Goal: Task Accomplishment & Management: Manage account settings

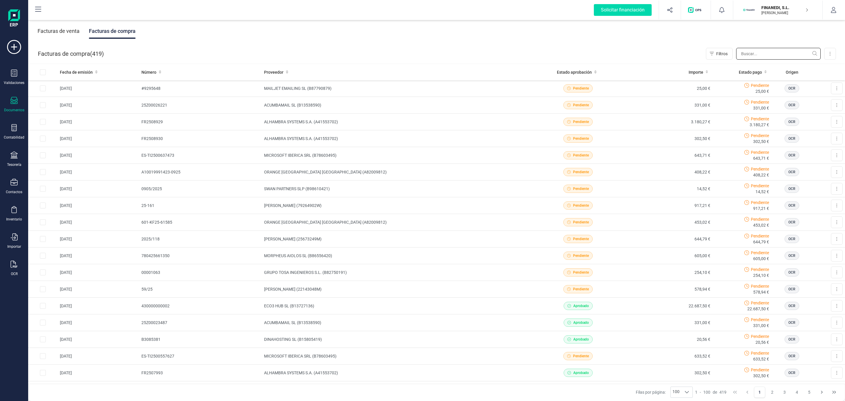
click at [749, 51] on input "text" at bounding box center [778, 54] width 85 height 12
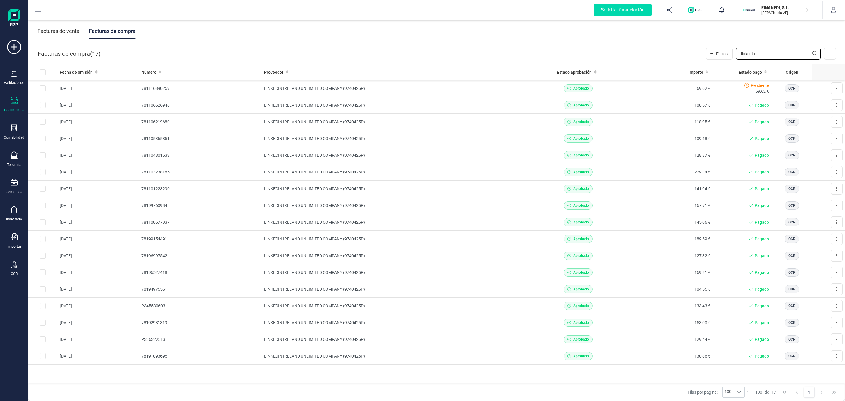
type input "linkedin"
click at [15, 237] on icon at bounding box center [14, 236] width 7 height 7
click at [17, 263] on icon at bounding box center [14, 264] width 7 height 7
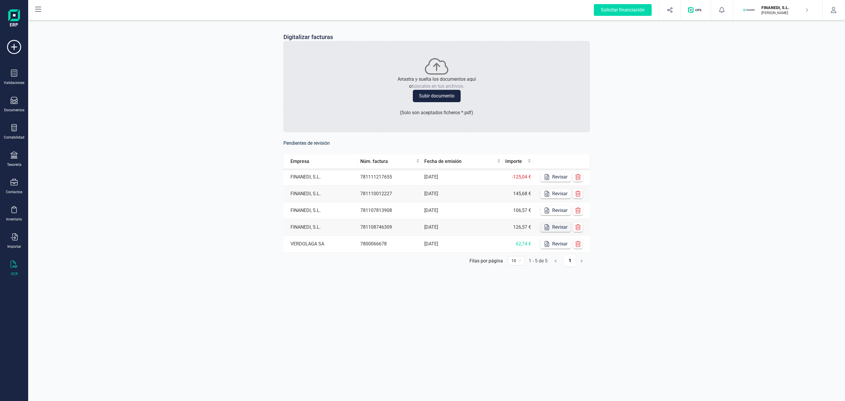
click at [556, 230] on button "Revisar" at bounding box center [555, 226] width 31 height 9
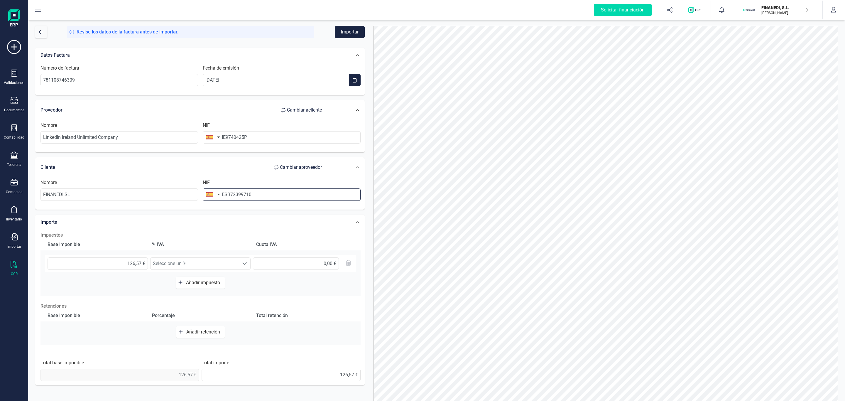
click at [229, 196] on input "ESB72399710" at bounding box center [282, 194] width 158 height 12
type input "B72399710"
type input "26,58 €"
type input "B72399710"
click at [256, 207] on li "B72399710" at bounding box center [282, 211] width 158 height 12
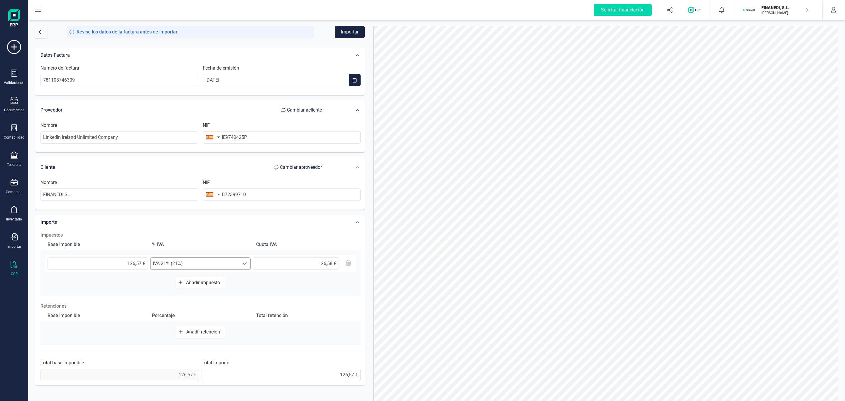
click at [235, 266] on span "IVA 21% (21%)" at bounding box center [195, 264] width 89 height 12
click at [206, 284] on li "Exento (0%)" at bounding box center [203, 289] width 107 height 12
type input "0,00 €"
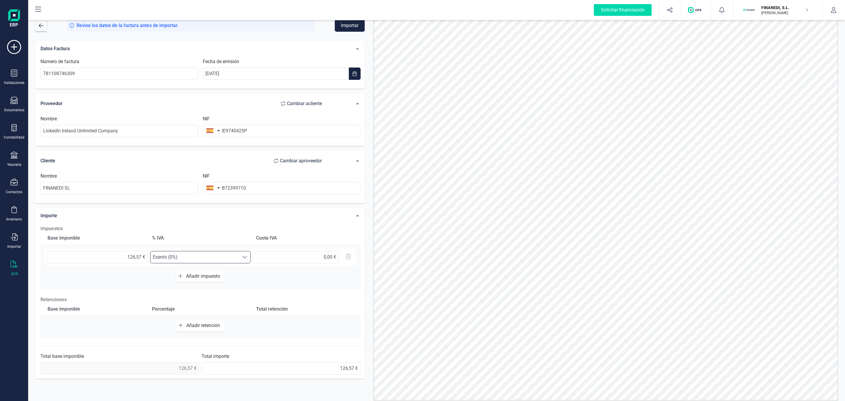
scroll to position [0, 0]
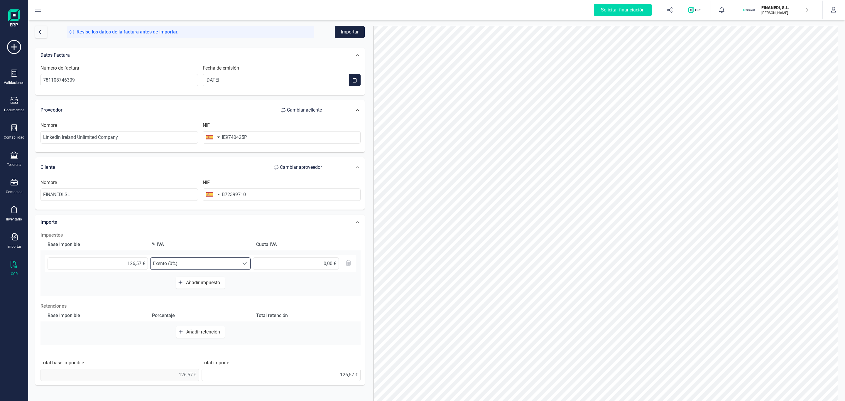
click at [352, 31] on button "Importar" at bounding box center [350, 32] width 30 height 12
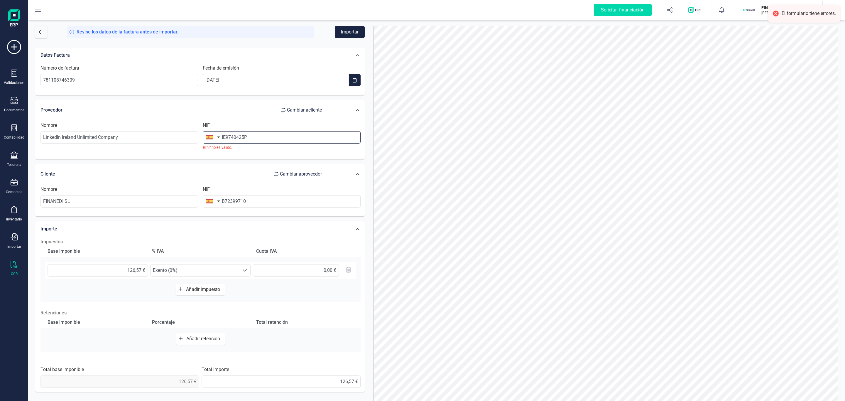
click at [268, 137] on input "IE9740425P" at bounding box center [282, 137] width 158 height 12
click at [226, 136] on input "IE9740425P" at bounding box center [282, 137] width 158 height 12
click at [214, 139] on button "button" at bounding box center [212, 137] width 18 height 12
click at [221, 149] on input "text" at bounding box center [245, 154] width 78 height 12
type input "irl"
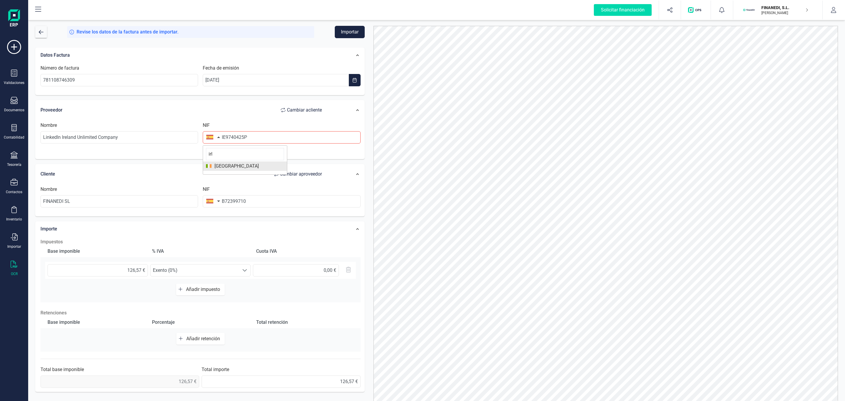
click at [218, 171] on li "[GEOGRAPHIC_DATA]" at bounding box center [245, 165] width 84 height 9
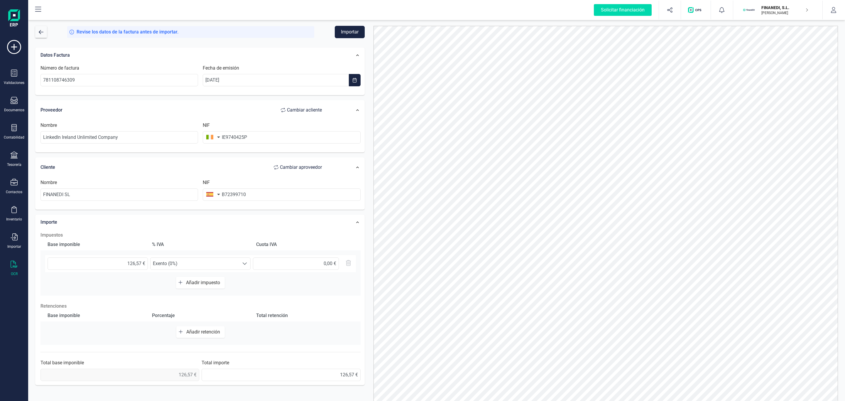
click at [361, 31] on button "Importar" at bounding box center [350, 32] width 30 height 12
click at [224, 133] on input "IE9740425P" at bounding box center [282, 137] width 158 height 12
click at [226, 134] on input "IE9740425P" at bounding box center [282, 137] width 158 height 12
type input "9740425P"
click at [136, 135] on input "LinkedIn Ireland Unlimited Company" at bounding box center [119, 137] width 158 height 12
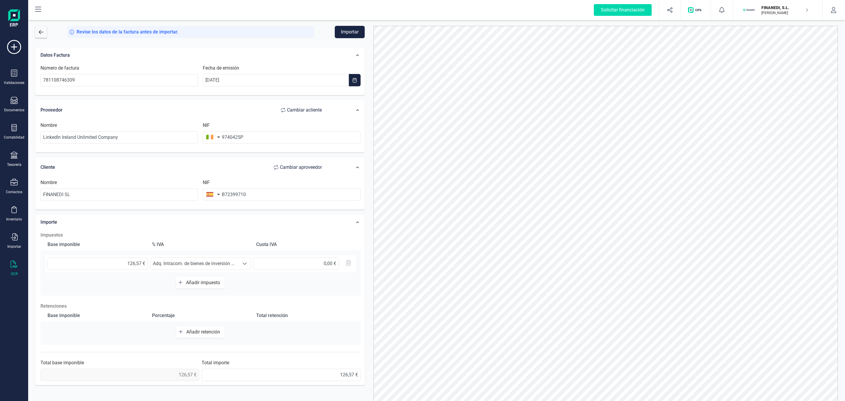
click at [342, 25] on div "Revise los datos de la factura antes de importar. Importar Datos Factura Número…" at bounding box center [436, 210] width 817 height 382
click at [342, 28] on button "Importar" at bounding box center [350, 32] width 30 height 12
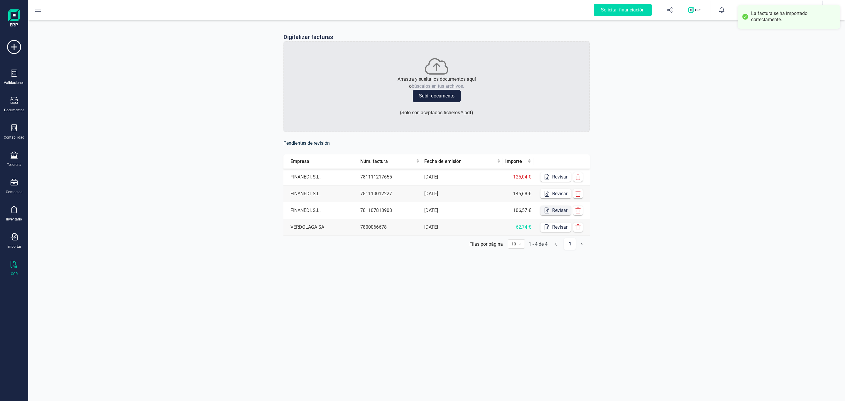
click at [548, 209] on icon "button" at bounding box center [547, 210] width 6 height 6
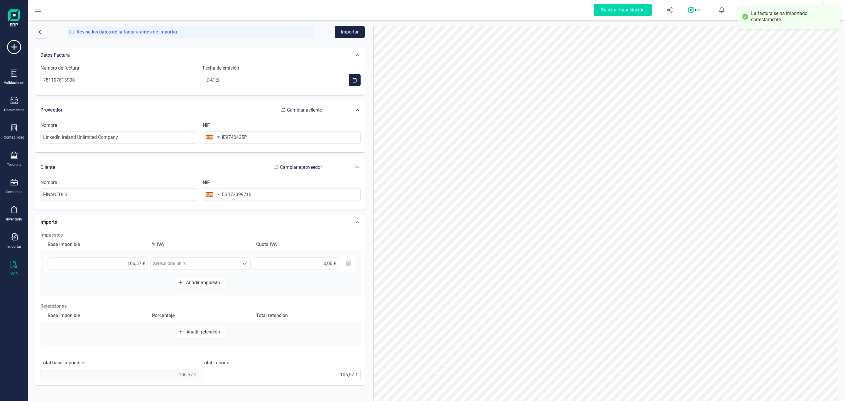
click at [210, 142] on button "button" at bounding box center [212, 137] width 18 height 12
click at [218, 155] on input "text" at bounding box center [245, 154] width 78 height 12
type input "irla"
click at [237, 166] on span "[GEOGRAPHIC_DATA]" at bounding box center [245, 166] width 78 height 7
click at [225, 136] on input "IE9740425P" at bounding box center [282, 137] width 158 height 12
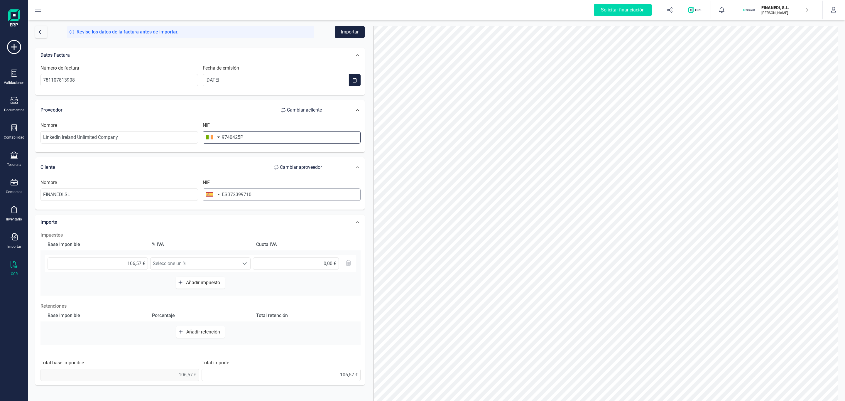
type input "9740425P"
click at [227, 194] on input "ESB72399710" at bounding box center [282, 194] width 158 height 12
type input "B72399710"
type input "22,38 €"
type input "B72399710"
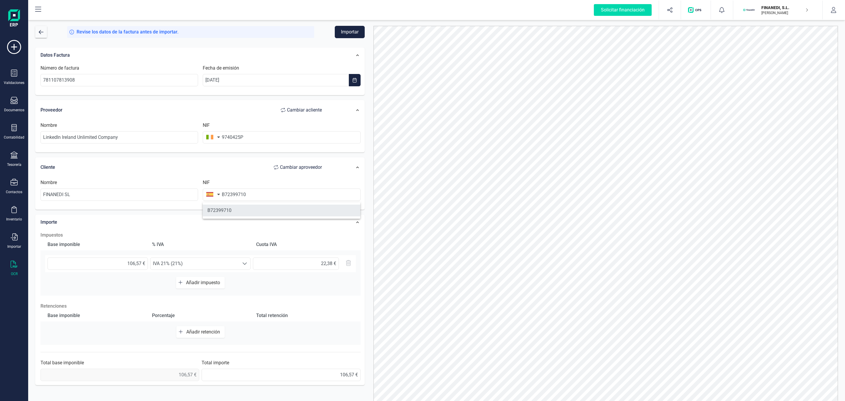
click at [213, 212] on li "B72399710" at bounding box center [282, 211] width 158 height 12
click at [203, 267] on span "IVA 21% (21%)" at bounding box center [195, 264] width 89 height 12
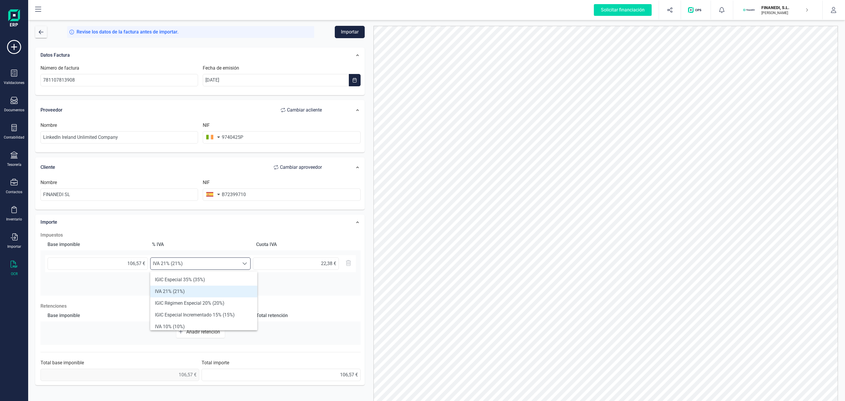
click at [204, 234] on h2 "Impuestos" at bounding box center [200, 235] width 320 height 7
click at [227, 140] on input "9740425P" at bounding box center [282, 137] width 158 height 12
click at [247, 138] on input "9740425P" at bounding box center [282, 137] width 158 height 12
click at [152, 140] on input "LinkedIn Ireland Unlimited Company" at bounding box center [119, 137] width 158 height 12
click at [194, 235] on h2 "Impuestos" at bounding box center [200, 235] width 320 height 7
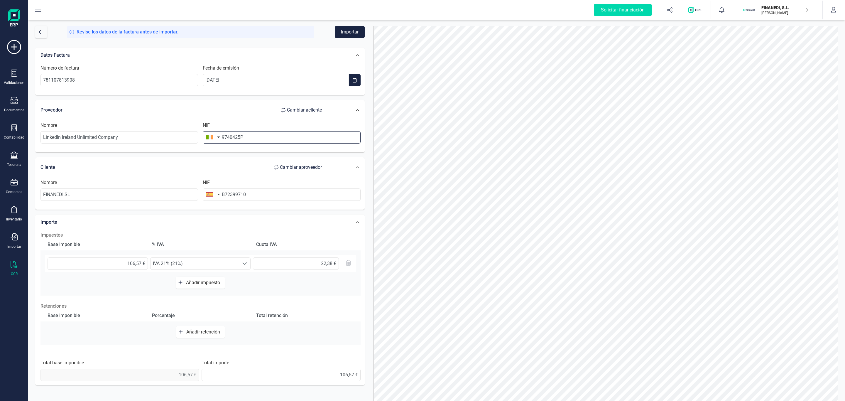
click at [239, 138] on input "9740425P" at bounding box center [282, 137] width 158 height 12
click at [208, 263] on span "IVA 21% (21%)" at bounding box center [195, 264] width 89 height 12
click at [200, 284] on li "Exento (0%)" at bounding box center [203, 289] width 107 height 12
type input "0,00 €"
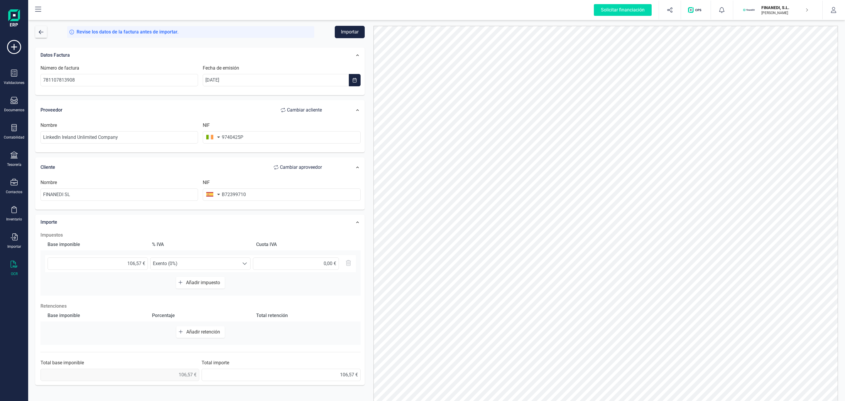
drag, startPoint x: 358, startPoint y: 39, endPoint x: 357, endPoint y: 36, distance: 3.1
click at [357, 39] on form "Revise los datos de la factura antes de importar. Importar Datos Factura Número…" at bounding box center [200, 222] width 330 height 392
drag, startPoint x: 357, startPoint y: 35, endPoint x: 350, endPoint y: 39, distance: 7.1
click at [356, 35] on button "Importar" at bounding box center [350, 32] width 30 height 12
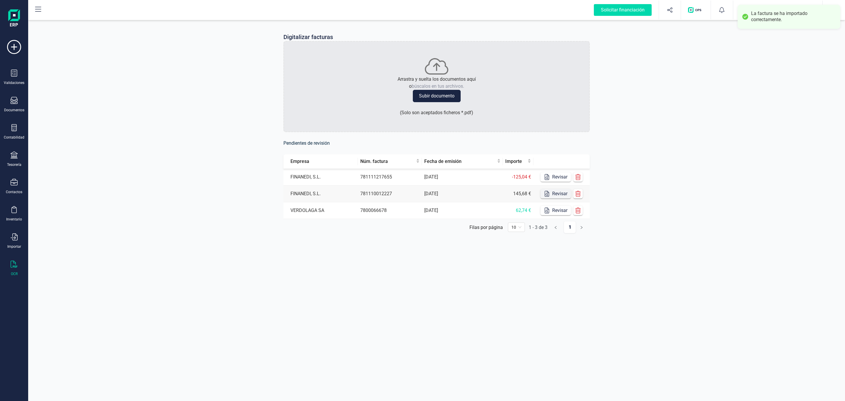
click at [557, 191] on button "Revisar" at bounding box center [555, 193] width 31 height 9
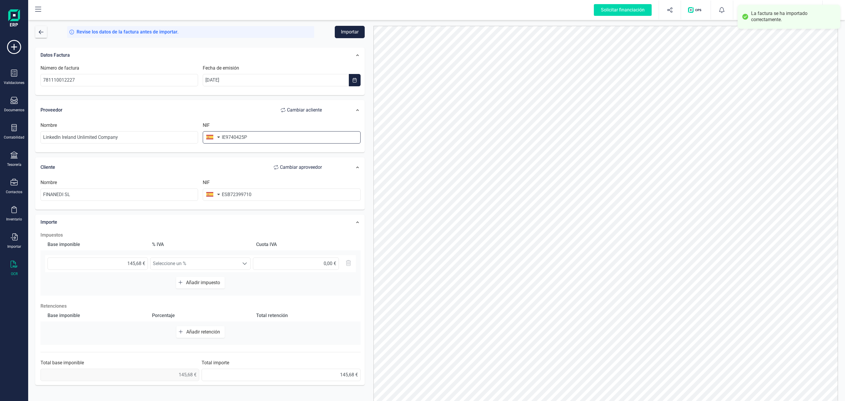
click at [228, 139] on input "IE9740425P" at bounding box center [282, 137] width 158 height 12
type input "9740425P"
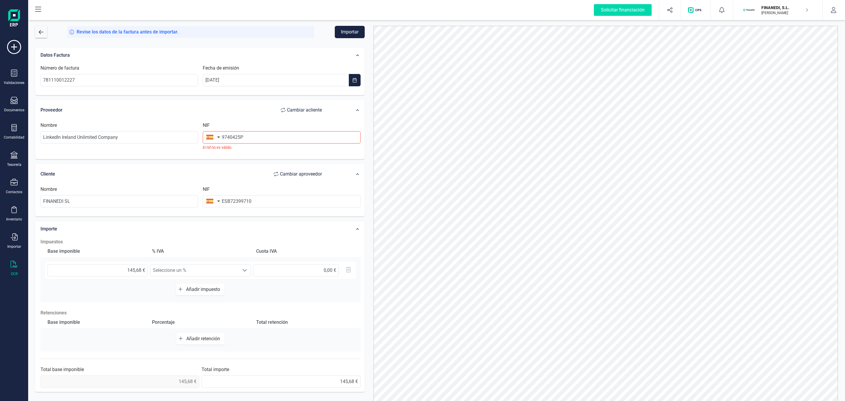
click at [209, 136] on button "button" at bounding box center [212, 137] width 18 height 12
click at [223, 153] on input "text" at bounding box center [245, 154] width 78 height 12
type input "irl"
click at [236, 162] on ul "irl [GEOGRAPHIC_DATA]" at bounding box center [245, 159] width 85 height 29
click at [236, 166] on span "[GEOGRAPHIC_DATA]" at bounding box center [245, 166] width 78 height 7
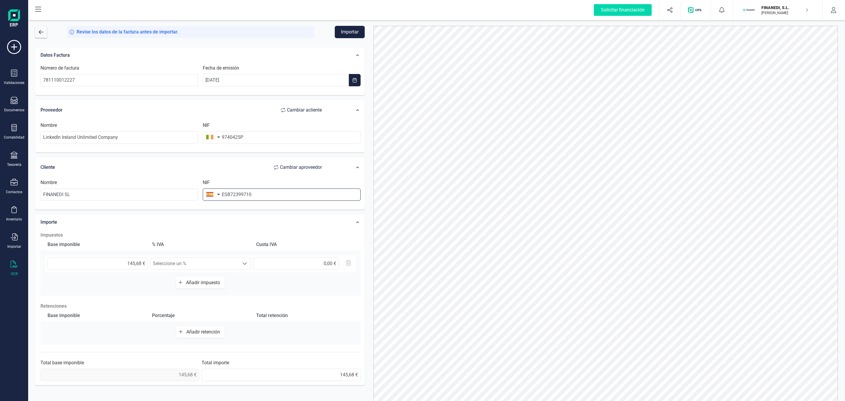
click at [227, 197] on input "ESB72399710" at bounding box center [282, 194] width 158 height 12
type input "B72399710"
type input "30,59 €"
type input "B72399710"
click at [241, 211] on li "B72399710" at bounding box center [282, 211] width 158 height 12
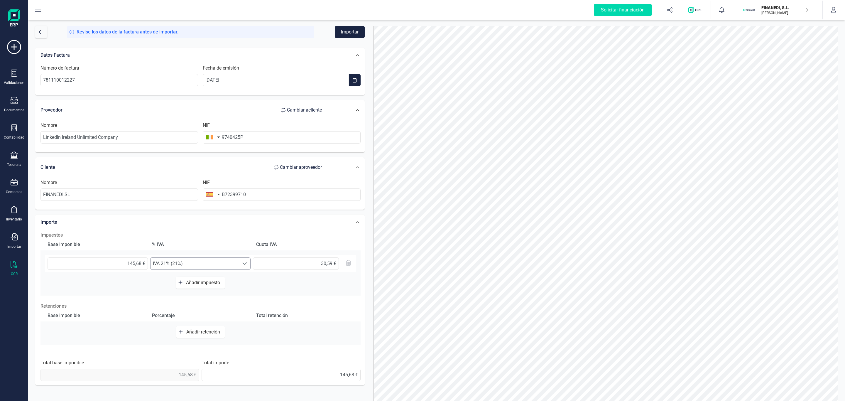
click at [219, 265] on span "IVA 21% (21%)" at bounding box center [195, 264] width 89 height 12
click at [202, 298] on li "Exento (0%)" at bounding box center [203, 293] width 107 height 12
type input "0,00 €"
click at [218, 236] on h2 "Impuestos" at bounding box center [200, 235] width 320 height 7
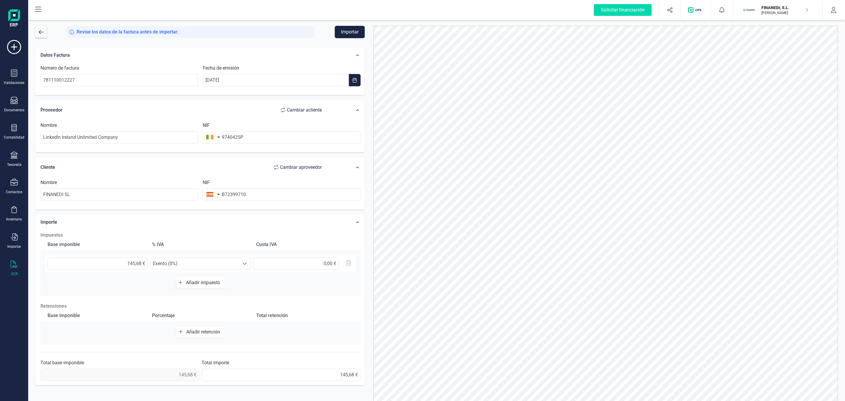
click at [344, 27] on button "Importar" at bounding box center [350, 32] width 30 height 12
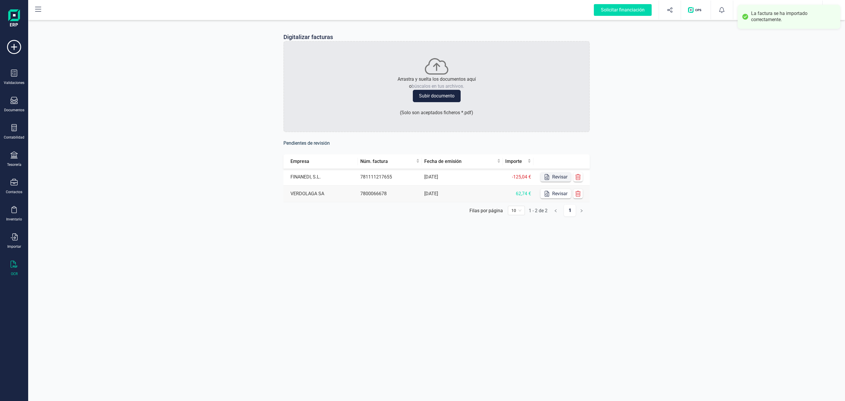
click at [552, 175] on button "Revisar" at bounding box center [555, 176] width 31 height 9
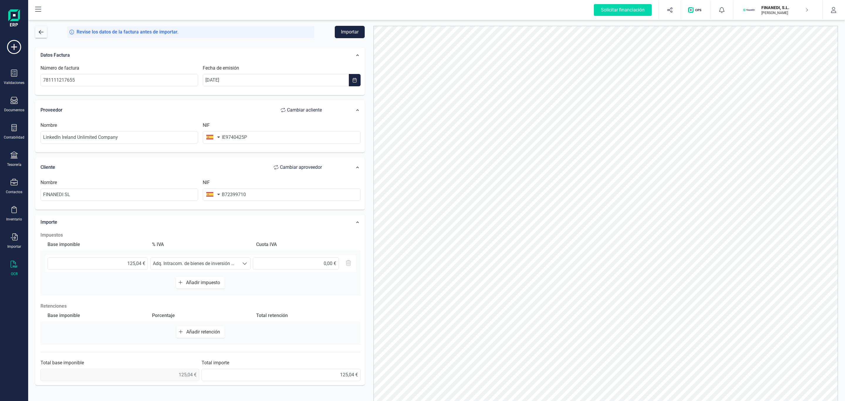
drag, startPoint x: 187, startPoint y: 199, endPoint x: 195, endPoint y: 183, distance: 17.5
drag, startPoint x: 195, startPoint y: 181, endPoint x: 185, endPoint y: 109, distance: 72.9
click at [183, 107] on div "Proveedor Cambiar a cliente" at bounding box center [183, 110] width 287 height 12
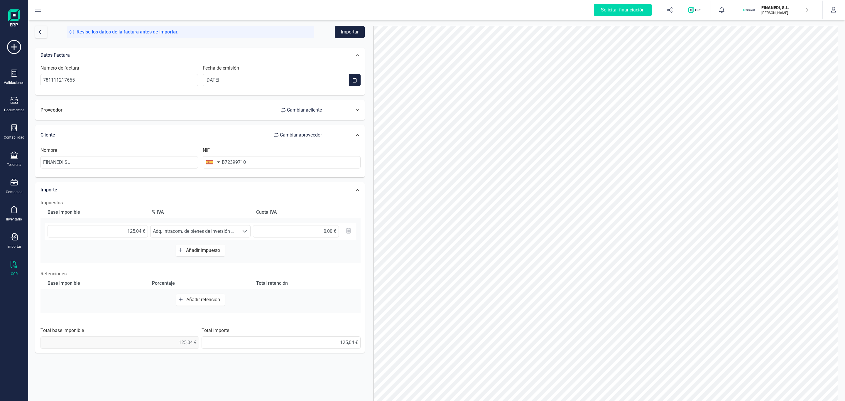
click at [193, 108] on div "Proveedor Cambiar a cliente" at bounding box center [183, 110] width 287 height 12
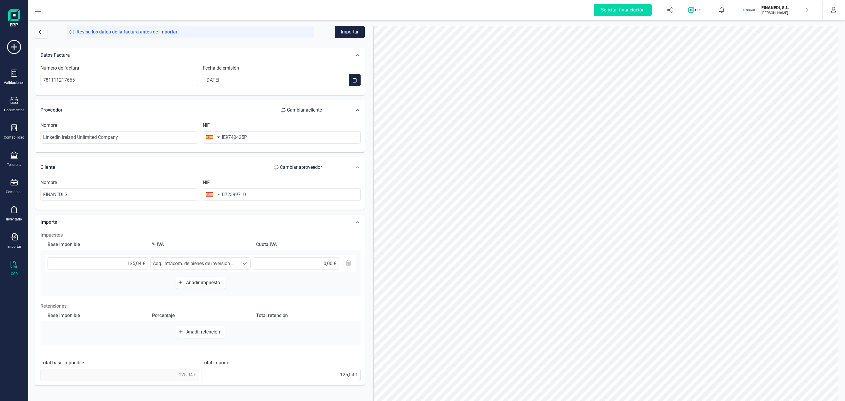
click at [206, 137] on button "button" at bounding box center [212, 137] width 18 height 12
click at [220, 157] on input "text" at bounding box center [245, 154] width 78 height 12
type input "irlan"
click at [218, 165] on span "[GEOGRAPHIC_DATA]" at bounding box center [235, 166] width 47 height 7
click at [226, 134] on input "IE9740425P" at bounding box center [282, 137] width 158 height 12
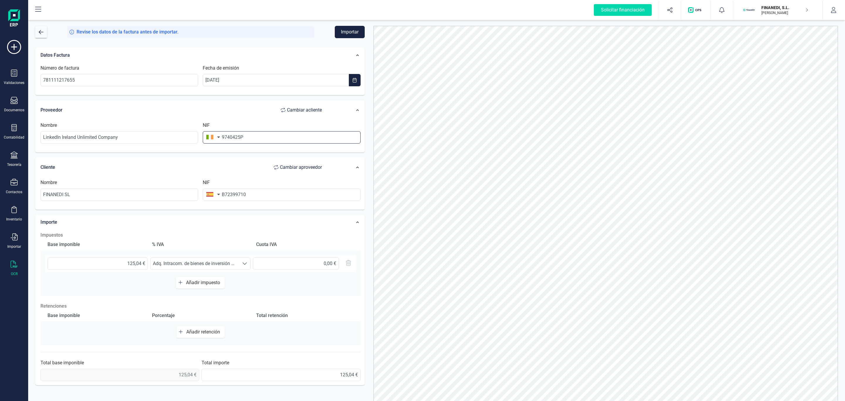
type input "9740425P"
click at [146, 175] on div "Cliente Cambiar a proveedor" at bounding box center [184, 167] width 293 height 18
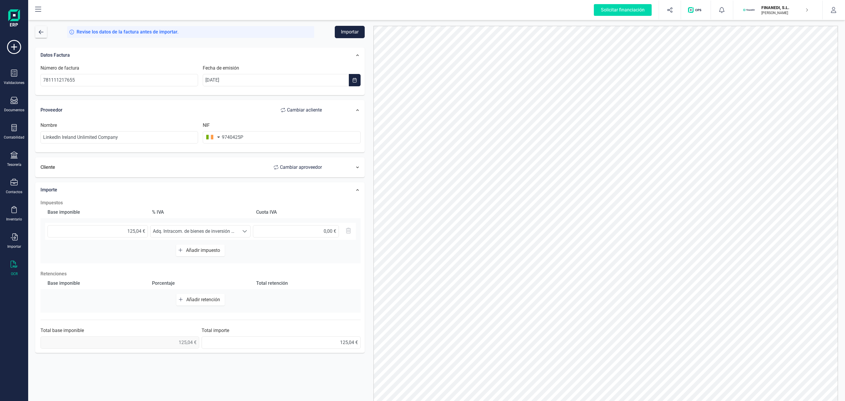
click at [155, 168] on div "Cliente Cambiar a proveedor" at bounding box center [183, 167] width 287 height 12
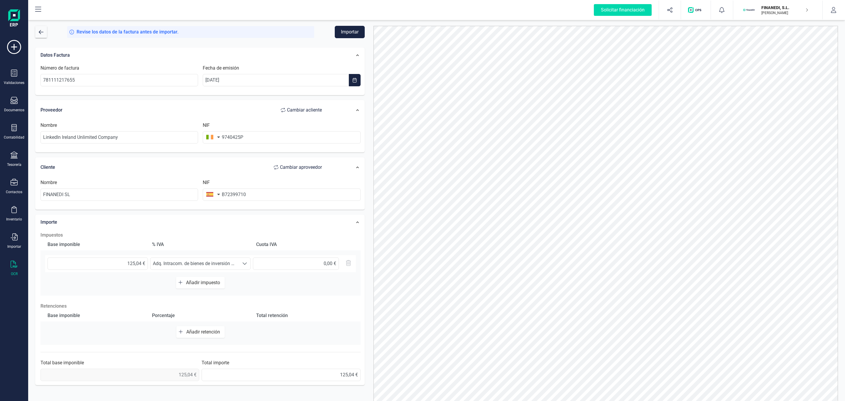
click at [342, 33] on button "Importar" at bounding box center [350, 32] width 30 height 12
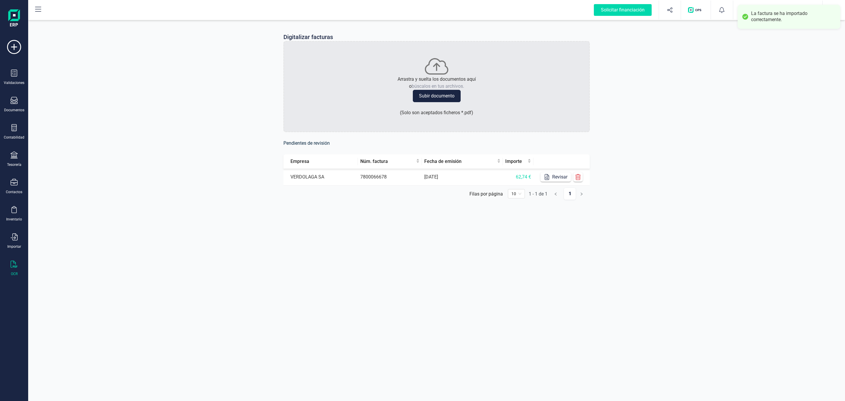
drag, startPoint x: 705, startPoint y: 146, endPoint x: 844, endPoint y: 109, distance: 142.8
click at [705, 145] on div "Digitalizar facturas Arrastra y suelta los documentos aquí o búscalos en tus ar…" at bounding box center [436, 121] width 817 height 204
click at [635, 101] on div "Digitalizar facturas Arrastra y suelta los documentos aquí o búscalos en tus ar…" at bounding box center [436, 121] width 817 height 204
click at [163, 100] on div "Digitalizar facturas Arrastra y suelta los documentos aquí o búscalos en tus ar…" at bounding box center [436, 121] width 817 height 204
click at [116, 76] on div "Digitalizar facturas Arrastra y suelta los documentos aquí o búscalos en tus ar…" at bounding box center [436, 121] width 817 height 204
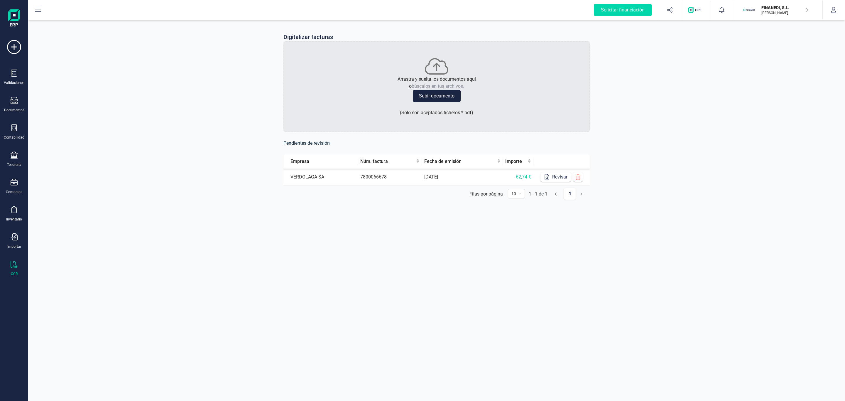
click at [594, 312] on div "Digitalizar facturas Arrastra y suelta los documentos aquí o búscalos en tus ar…" at bounding box center [436, 200] width 817 height 401
click at [695, 115] on div "Digitalizar facturas Arrastra y suelta los documentos aquí o búscalos en tus ar…" at bounding box center [436, 121] width 817 height 204
click at [146, 120] on div "Digitalizar facturas Arrastra y suelta los documentos aquí o búscalos en tus ar…" at bounding box center [436, 121] width 817 height 204
click at [145, 102] on div "Digitalizar facturas Arrastra y suelta los documentos aquí o búscalos en tus ar…" at bounding box center [436, 121] width 817 height 204
click at [675, 104] on div "Digitalizar facturas Arrastra y suelta los documentos aquí o búscalos en tus ar…" at bounding box center [436, 121] width 817 height 204
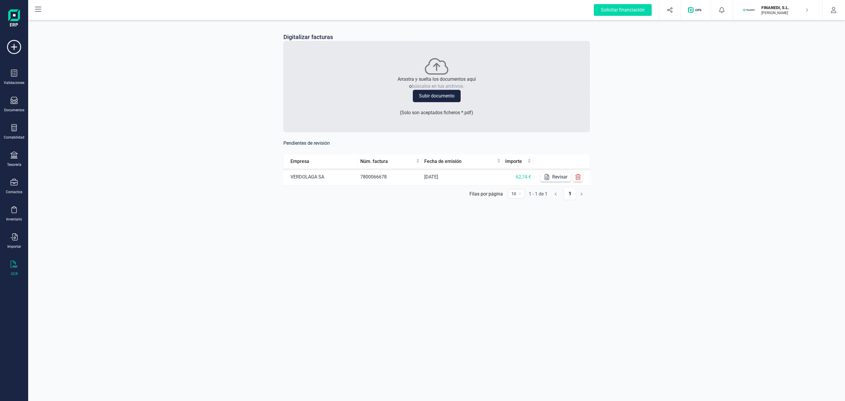
click at [720, 85] on div "Digitalizar facturas Arrastra y suelta los documentos aquí o búscalos en tus ar…" at bounding box center [436, 121] width 817 height 204
click at [200, 97] on div "Digitalizar facturas Arrastra y suelta los documentos aquí o búscalos en tus ar…" at bounding box center [436, 121] width 817 height 204
click at [189, 200] on div "Digitalizar facturas Arrastra y suelta los documentos aquí o búscalos en tus ar…" at bounding box center [436, 121] width 817 height 204
click at [8, 124] on div "Contabilidad" at bounding box center [13, 132] width 23 height 16
click at [63, 72] on span "Cuadro de cuentas" at bounding box center [72, 72] width 52 height 7
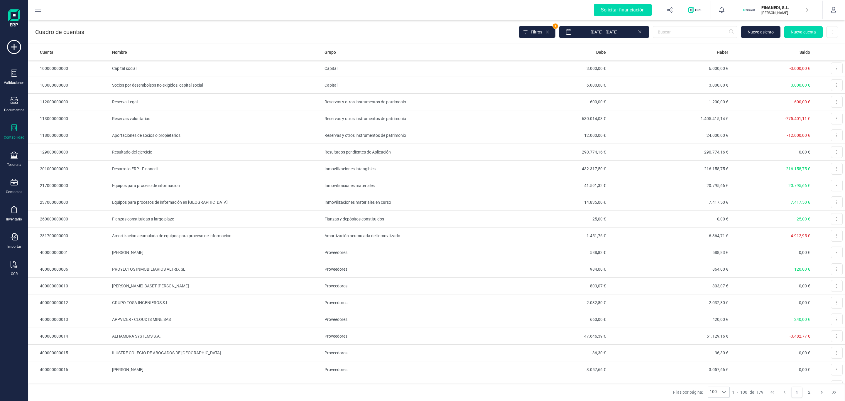
click at [10, 139] on div "Contabilidad" at bounding box center [14, 137] width 21 height 5
click at [76, 136] on span "Sumas y saldos" at bounding box center [69, 137] width 46 height 7
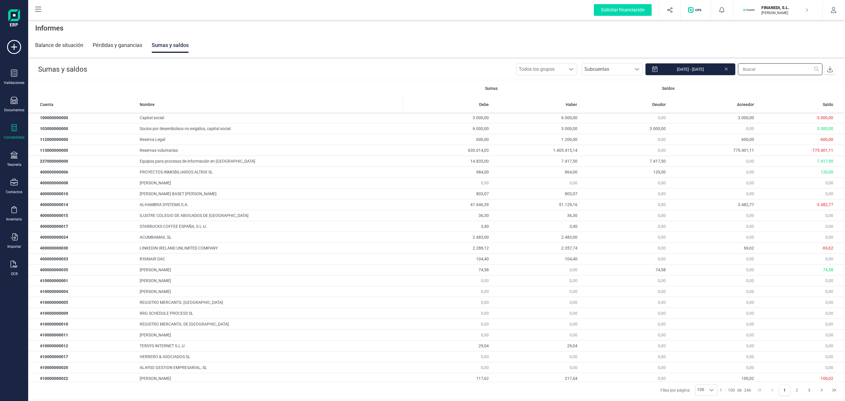
click at [773, 65] on input "text" at bounding box center [780, 69] width 85 height 12
click at [442, 64] on header "Sumas y saldos Todos los grupos Todos los grupos Subcuentas Subcuentas Subcuent…" at bounding box center [436, 69] width 816 height 21
click at [834, 72] on span at bounding box center [830, 69] width 12 height 12
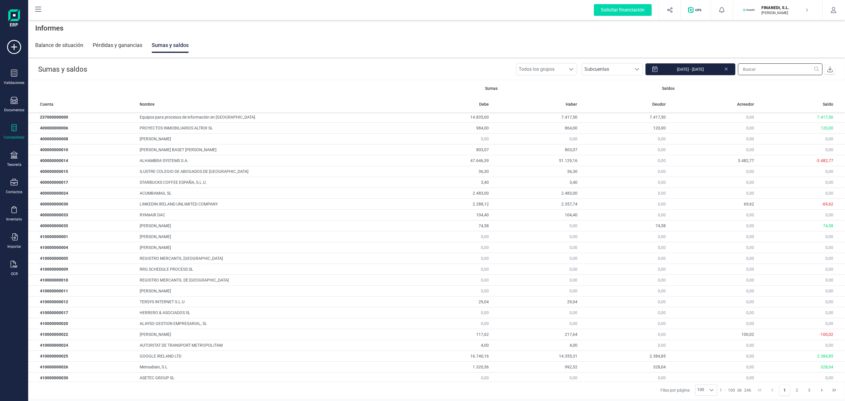
click at [769, 65] on input "text" at bounding box center [780, 69] width 85 height 12
click at [19, 105] on div "Documentos" at bounding box center [13, 105] width 23 height 16
click at [18, 130] on div "Contabilidad" at bounding box center [13, 132] width 23 height 16
click at [76, 85] on div at bounding box center [75, 86] width 2 height 2
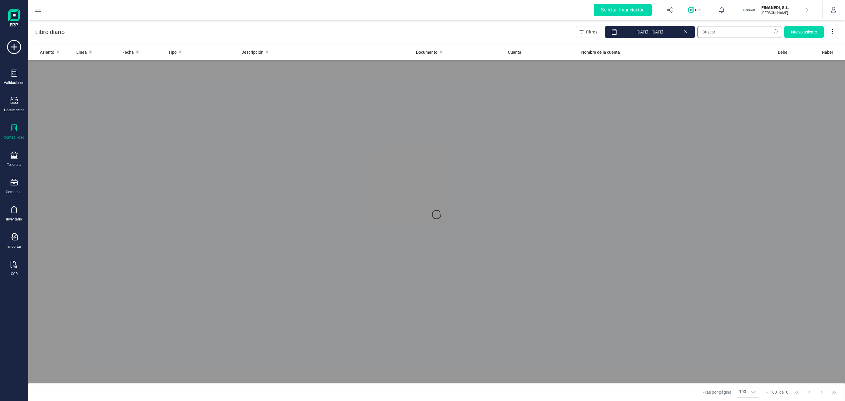
click at [739, 21] on div "Libro diario Filtros [DATE] - [DATE] [GEOGRAPHIC_DATA]" at bounding box center [436, 31] width 817 height 24
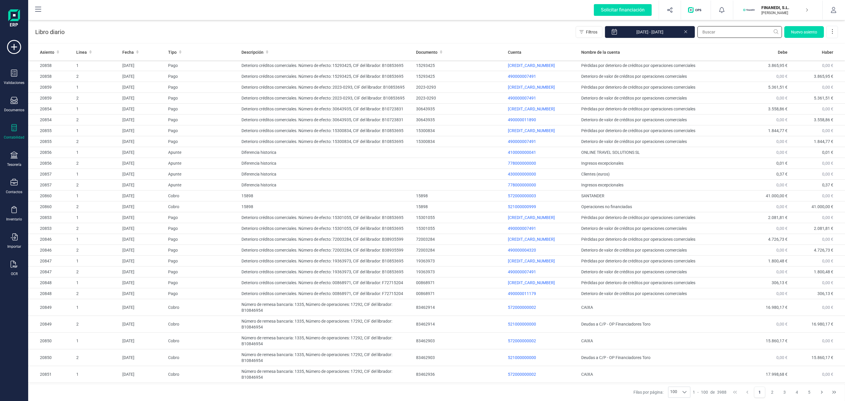
click at [736, 28] on input "text" at bounding box center [739, 32] width 85 height 12
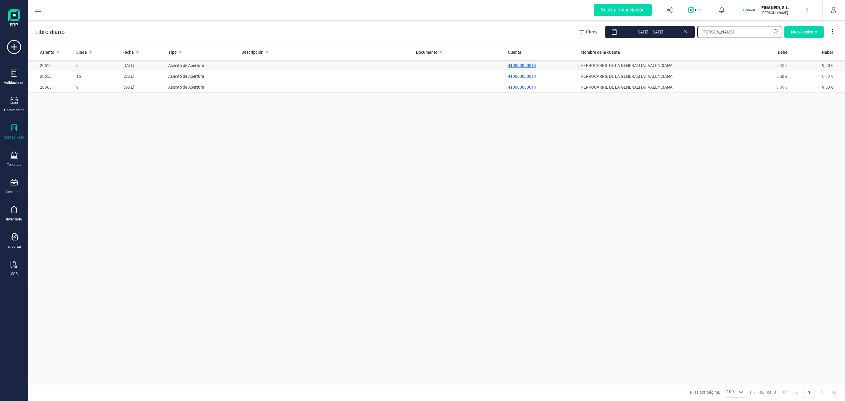
type input "[PERSON_NAME]"
click at [525, 66] on p "410000000014" at bounding box center [542, 65] width 69 height 6
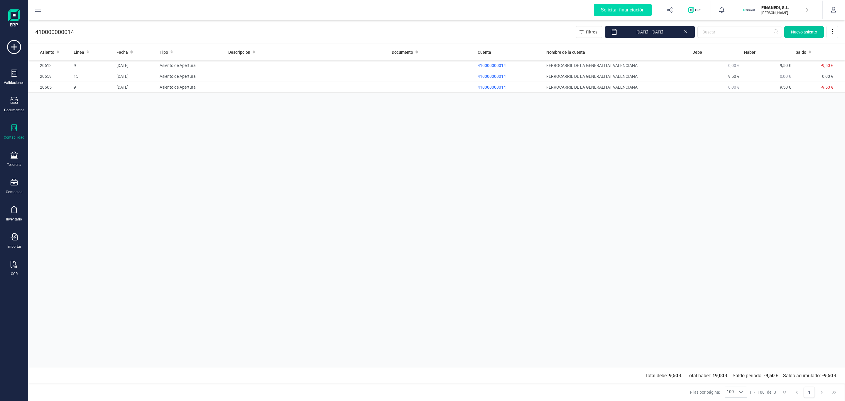
click at [790, 32] on button "Nuevo asiento" at bounding box center [804, 32] width 40 height 12
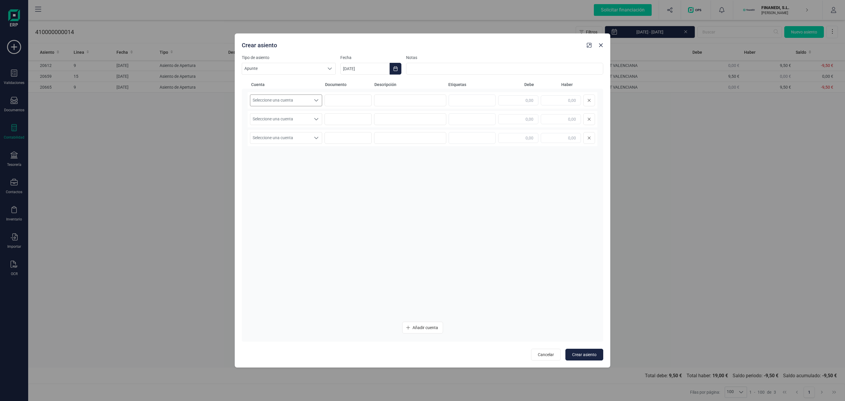
click at [268, 104] on span "Seleccione una cuenta" at bounding box center [280, 100] width 60 height 11
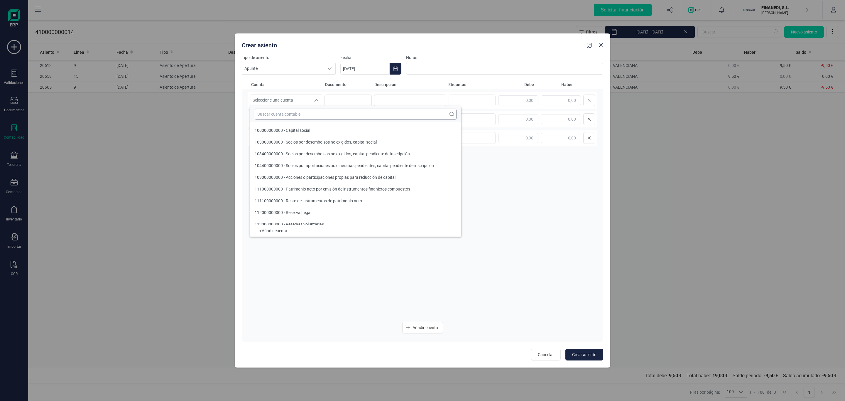
click at [275, 119] on input "text" at bounding box center [356, 114] width 202 height 11
type input "410"
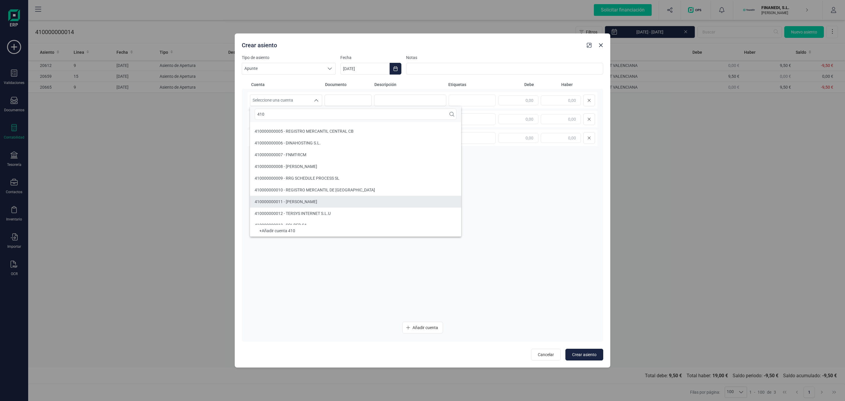
scroll to position [90, 0]
click at [319, 191] on span "410000000014 - FERROCARRIL DE LA GENERALITAT VALENCIANA" at bounding box center [316, 192] width 122 height 5
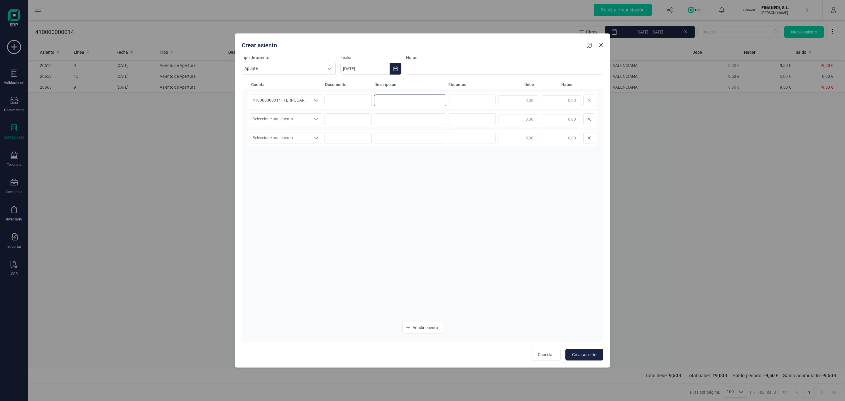
click at [407, 99] on input at bounding box center [410, 100] width 72 height 12
type input "Diferencia historica"
type input "9,50"
click at [286, 121] on span "Seleccione una cuenta" at bounding box center [280, 119] width 60 height 11
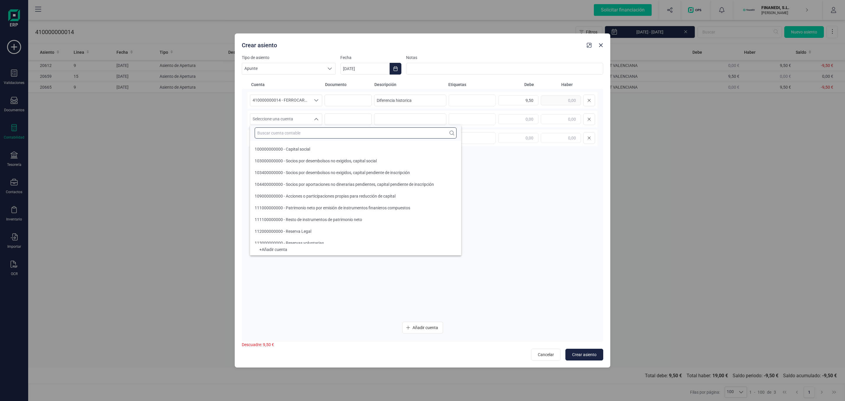
click at [284, 135] on input "text" at bounding box center [356, 132] width 202 height 11
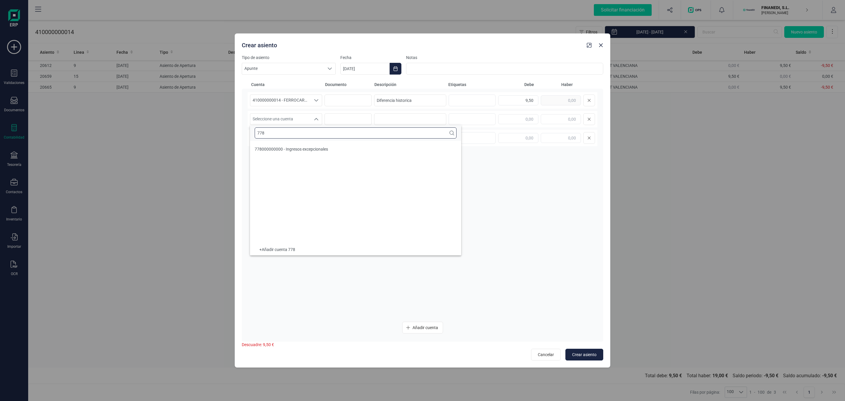
scroll to position [0, 0]
type input "778"
click at [299, 151] on div "778000000000 - Ingresos excepcionales" at bounding box center [291, 149] width 73 height 6
drag, startPoint x: 426, startPoint y: 95, endPoint x: 351, endPoint y: 101, distance: 75.6
click at [350, 100] on div "410000000014 - FERROCARRIL DE LA GENERALITAT VALENCIANA 410000000014 - FERROCAR…" at bounding box center [423, 100] width 350 height 16
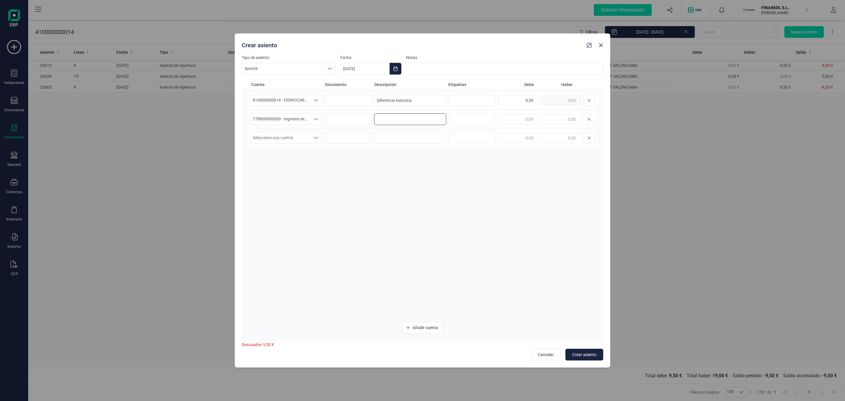
click at [387, 115] on input at bounding box center [410, 119] width 72 height 12
paste input "Diferencia historica"
type input "Diferencia historica"
click at [551, 119] on input "text" at bounding box center [561, 119] width 40 height 10
type input "9,50"
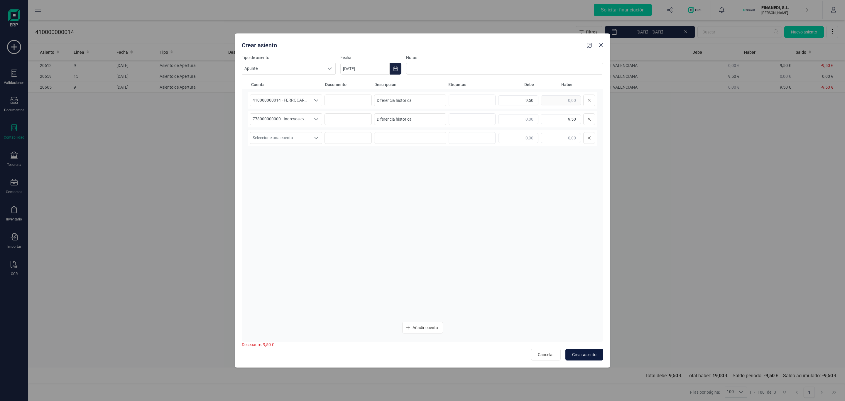
click at [590, 351] on button "Crear asiento" at bounding box center [584, 355] width 38 height 12
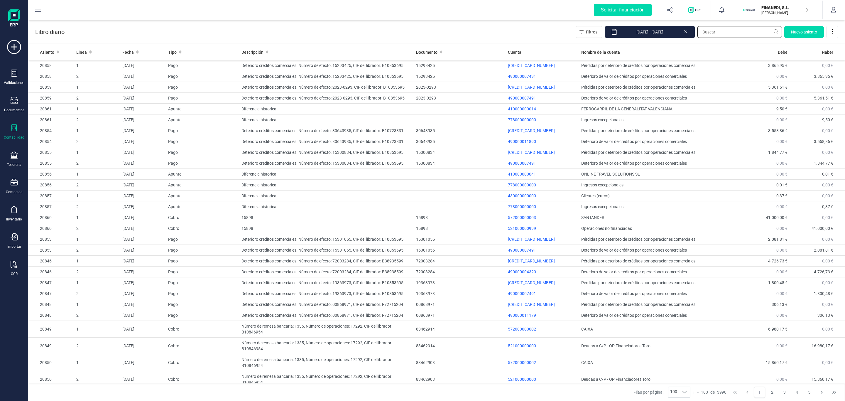
click at [712, 33] on input "text" at bounding box center [739, 32] width 85 height 12
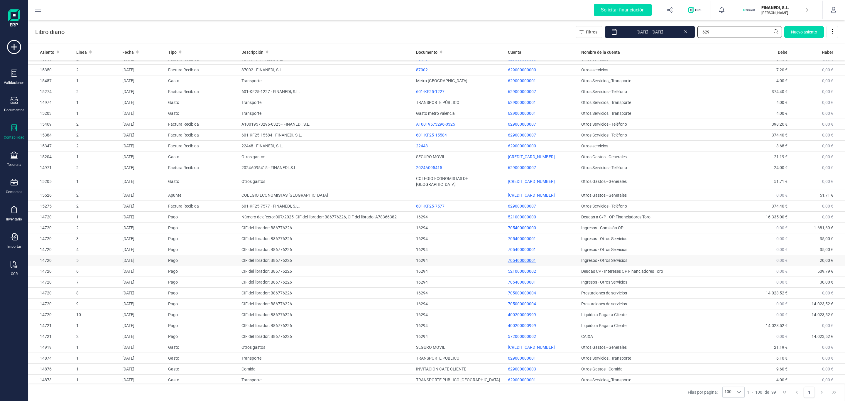
scroll to position [810, 0]
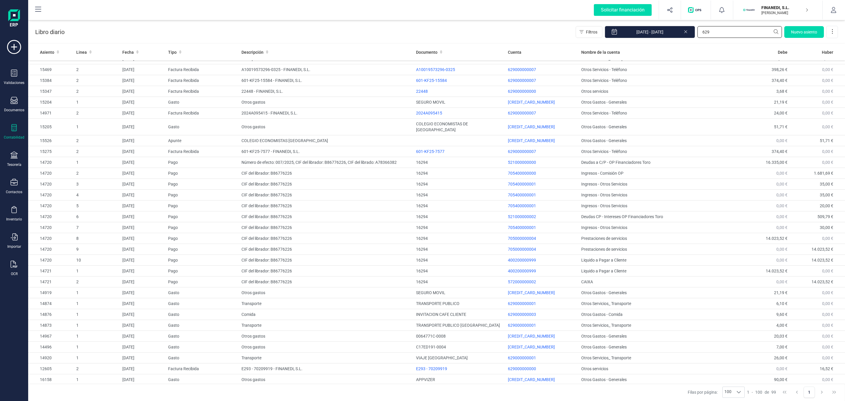
type input "629"
click at [16, 131] on icon at bounding box center [13, 127] width 5 height 7
click at [50, 71] on span "Cuadro de cuentas" at bounding box center [72, 72] width 52 height 7
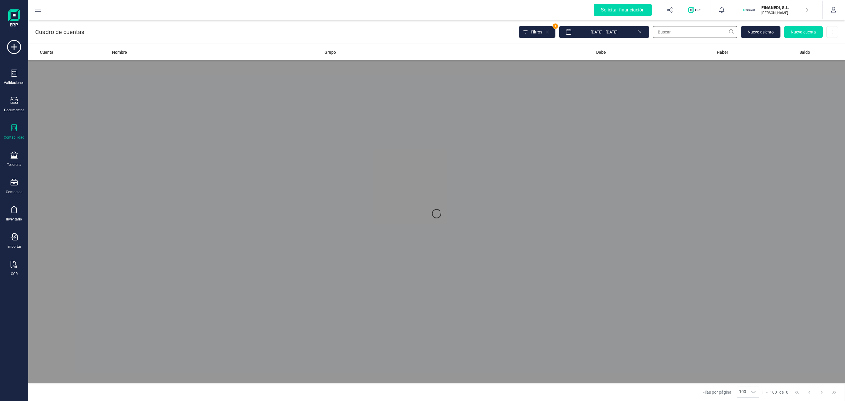
click at [696, 35] on input "text" at bounding box center [695, 32] width 85 height 12
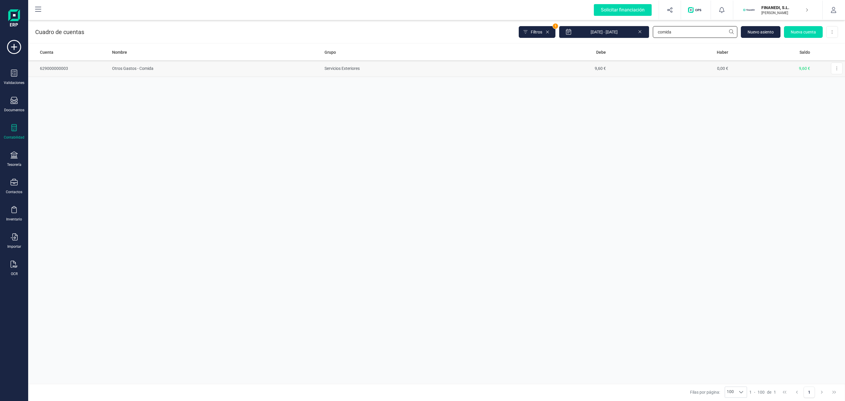
type input "comida"
click at [442, 67] on td "Servicios Exteriores" at bounding box center [403, 68] width 163 height 17
drag, startPoint x: 684, startPoint y: 28, endPoint x: 538, endPoint y: 33, distance: 145.9
click at [538, 33] on div "Filtros 1 [DATE] - [DATE] comida Nuevo asiento Nueva cuenta Descargar Excel" at bounding box center [678, 32] width 319 height 12
type input "symp"
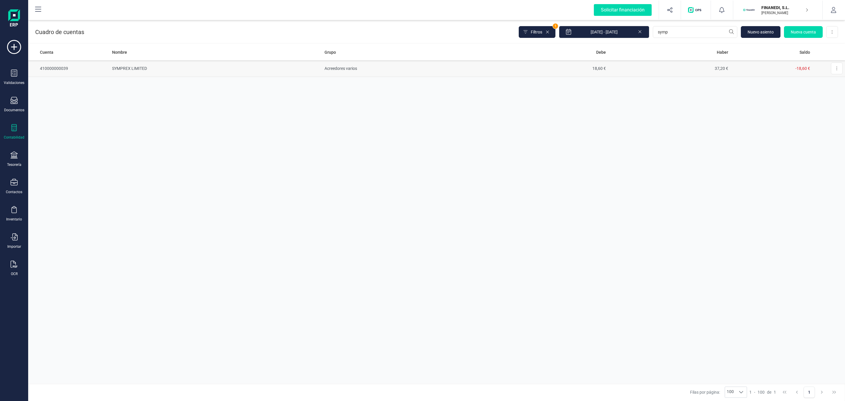
click at [140, 64] on td "SYMPREX LIMITED" at bounding box center [216, 68] width 212 height 17
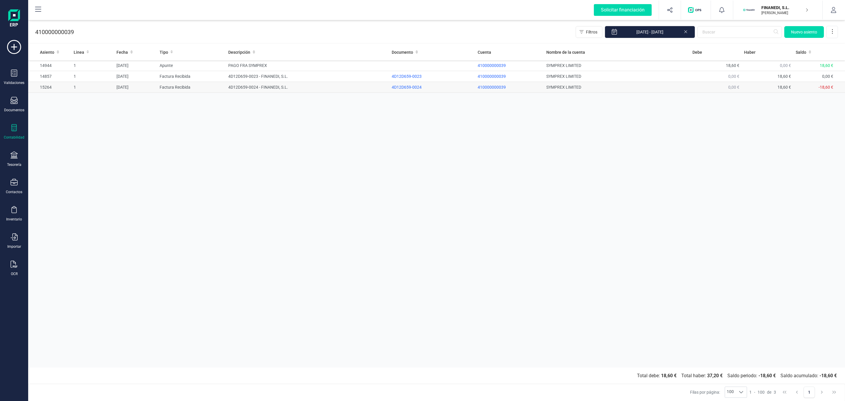
click at [541, 85] on td "410000000039" at bounding box center [509, 87] width 69 height 11
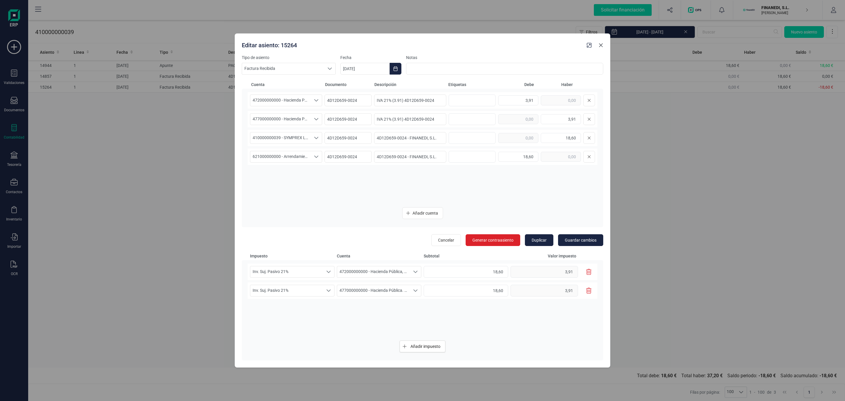
click at [597, 44] on button "button" at bounding box center [600, 44] width 9 height 9
type input "[DATE]"
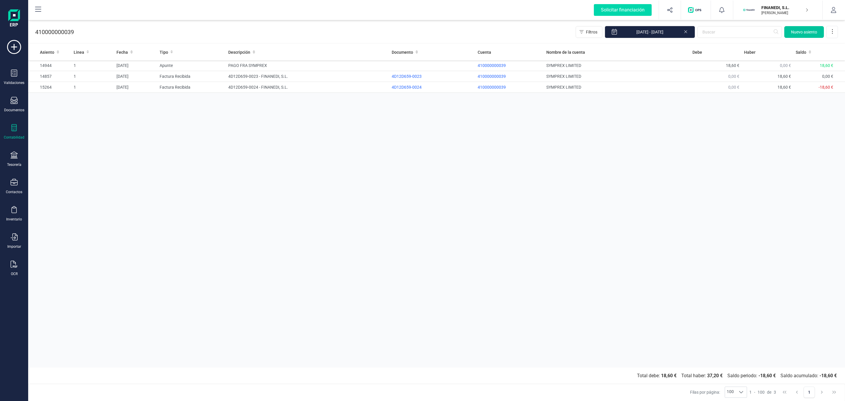
click at [804, 28] on button "Nuevo asiento" at bounding box center [804, 32] width 40 height 12
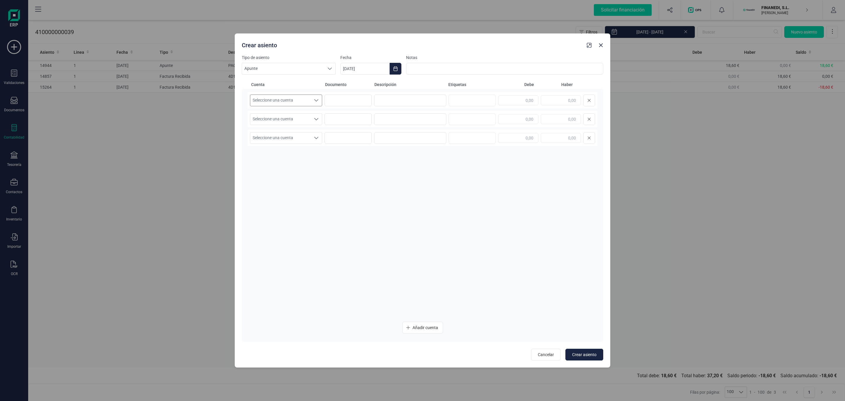
click at [293, 99] on span "Seleccione una cuenta" at bounding box center [280, 100] width 60 height 11
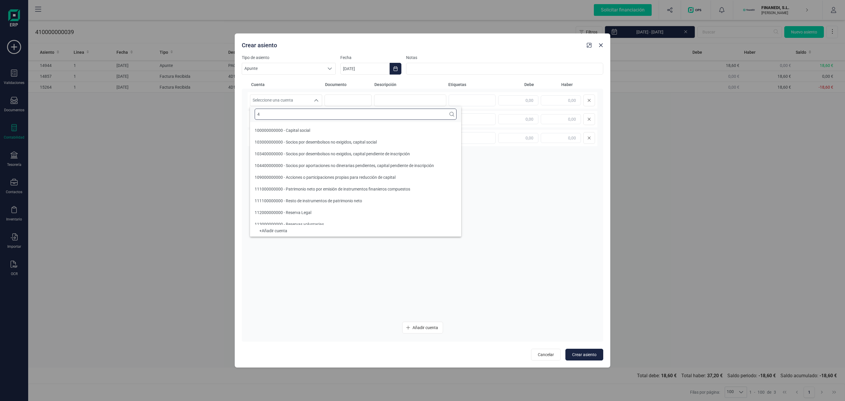
scroll to position [2, 0]
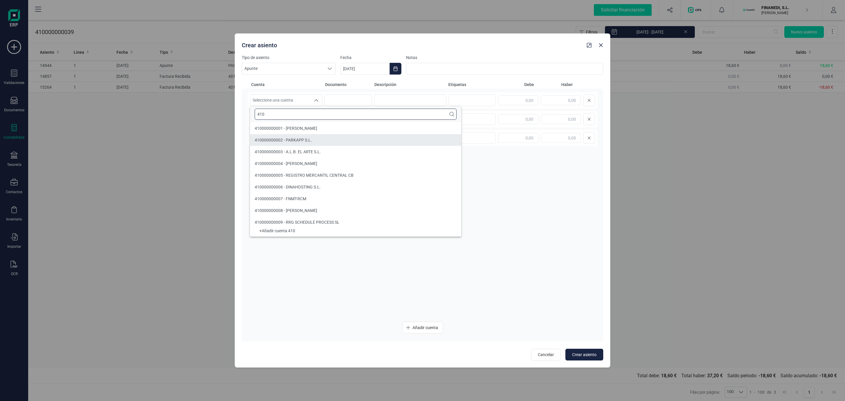
type input "410"
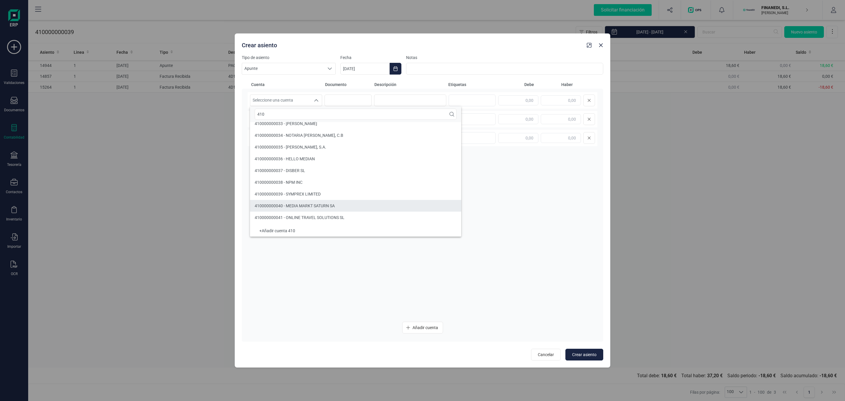
scroll to position [398, 0]
click at [316, 178] on span "410000000039 - SYMPREX LIMITED" at bounding box center [288, 178] width 66 height 5
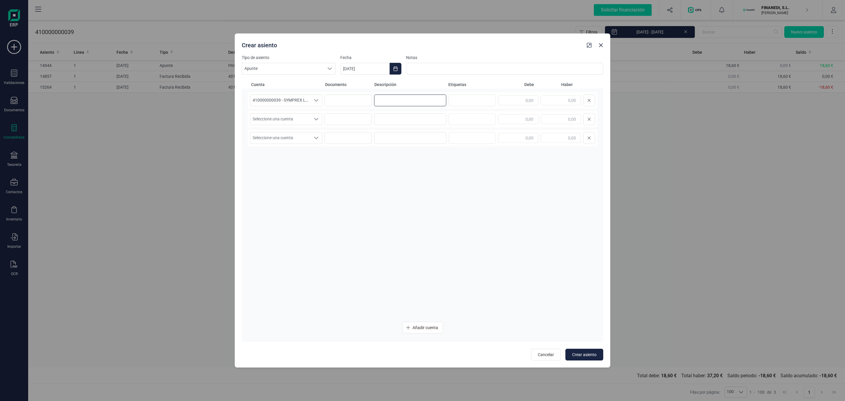
click at [415, 104] on input at bounding box center [410, 100] width 72 height 12
type input "Diferencia historica"
click at [514, 99] on input "text" at bounding box center [518, 100] width 40 height 10
type input "18,60"
click at [271, 122] on span "Seleccione una cuenta" at bounding box center [280, 119] width 60 height 11
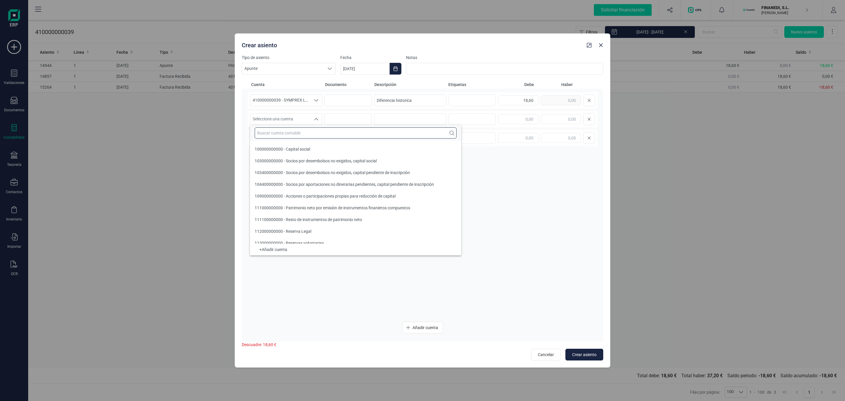
drag, startPoint x: 273, startPoint y: 133, endPoint x: 275, endPoint y: 129, distance: 3.9
click at [273, 132] on input "text" at bounding box center [356, 132] width 202 height 11
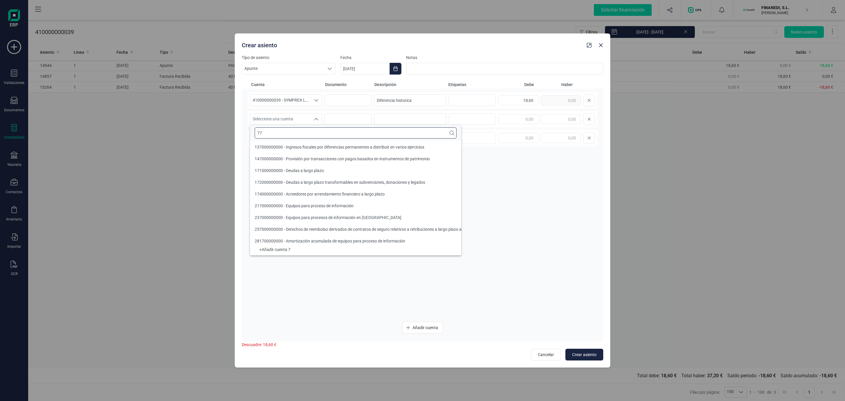
scroll to position [0, 0]
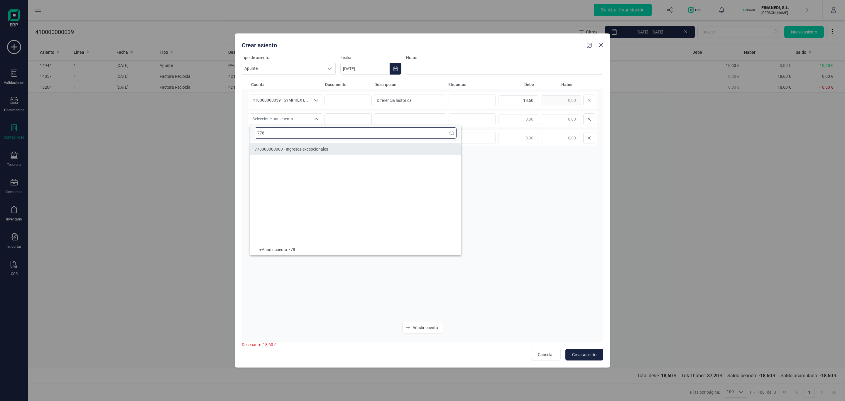
type input "778"
click at [306, 155] on ul "778000000000 - Ingresos excepcionales" at bounding box center [355, 192] width 211 height 103
click at [308, 150] on span "778000000000 - Ingresos excepcionales" at bounding box center [291, 149] width 73 height 5
drag, startPoint x: 437, startPoint y: 105, endPoint x: 280, endPoint y: 102, distance: 157.6
click at [280, 102] on div "410000000039 - SYMPREX LIMITED 410000000039 - SYMPREX LIMITED 410000000039 - SY…" at bounding box center [423, 100] width 350 height 16
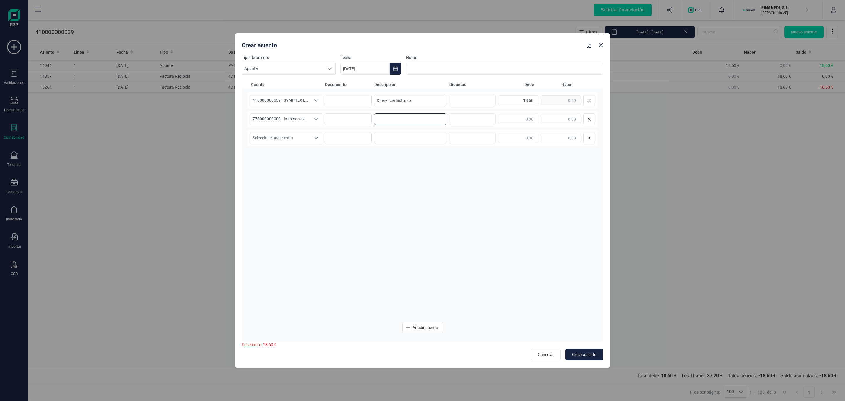
click at [421, 116] on input at bounding box center [410, 119] width 72 height 12
paste input "Diferencia historica"
type input "Diferencia historica"
click at [567, 121] on input "text" at bounding box center [561, 119] width 40 height 10
type input "18,60"
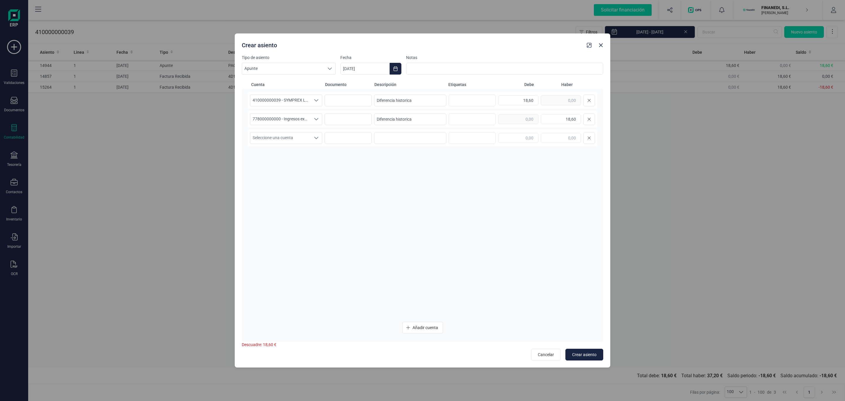
drag, startPoint x: 469, startPoint y: 209, endPoint x: 556, endPoint y: 298, distance: 124.3
click at [469, 212] on div "410000000039 - SYMPREX LIMITED 410000000039 - SYMPREX LIMITED 410000000039 - SY…" at bounding box center [423, 204] width 350 height 225
click at [589, 357] on span "Crear asiento" at bounding box center [584, 355] width 24 height 6
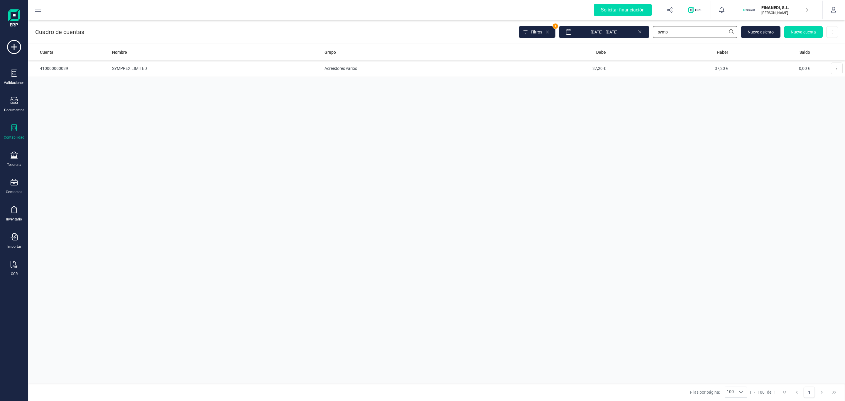
drag, startPoint x: 669, startPoint y: 30, endPoint x: 628, endPoint y: 30, distance: 41.1
click at [627, 30] on div "Filtros 1 [DATE] - [DATE] symp [GEOGRAPHIC_DATA] Nueva cuenta Descargar Excel" at bounding box center [678, 32] width 319 height 12
type input "260"
click at [142, 71] on td "Fianzas constituidas a largo plazo" at bounding box center [216, 68] width 212 height 17
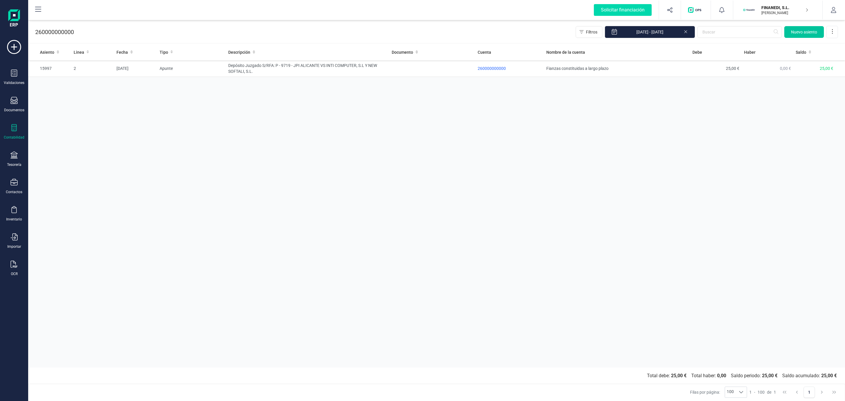
click at [810, 30] on span "Nuevo asiento" at bounding box center [804, 32] width 26 height 6
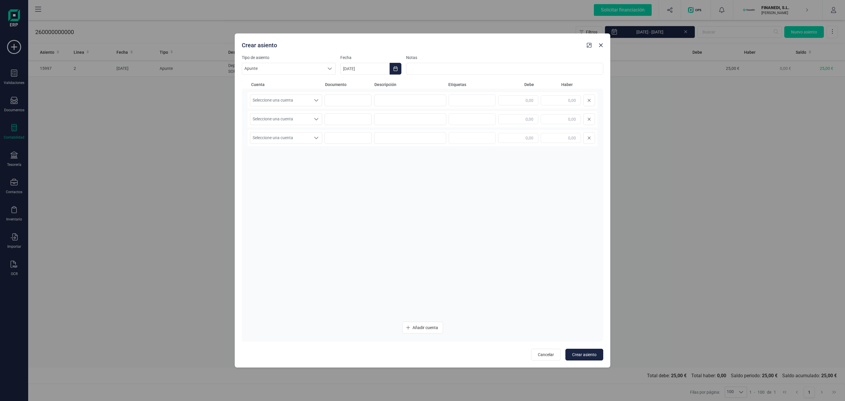
click at [552, 94] on div at bounding box center [546, 100] width 97 height 12
click at [553, 103] on input "text" at bounding box center [561, 100] width 40 height 10
type input "25,00"
click at [318, 102] on icon "Seleccione una cuenta" at bounding box center [316, 100] width 5 height 5
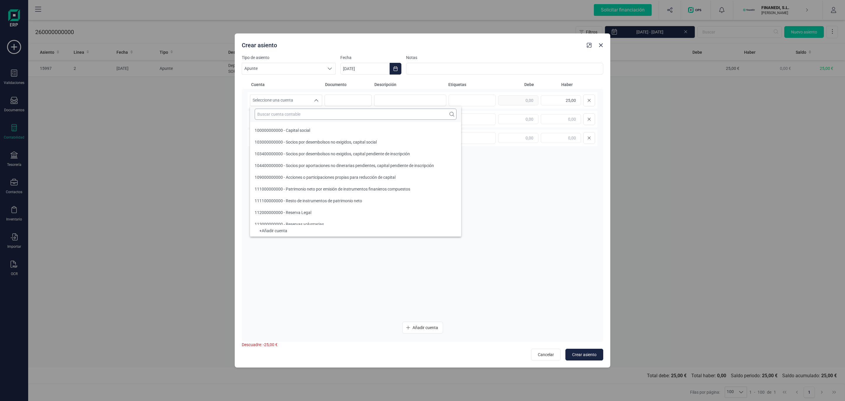
click at [285, 116] on input "text" at bounding box center [356, 114] width 202 height 11
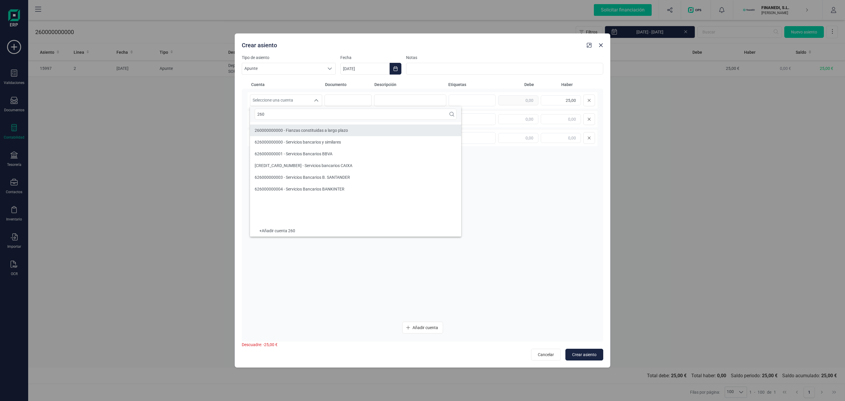
type input "260"
click at [296, 131] on span "260000000000 - Fianzas constituidas a largo plazo" at bounding box center [301, 130] width 93 height 5
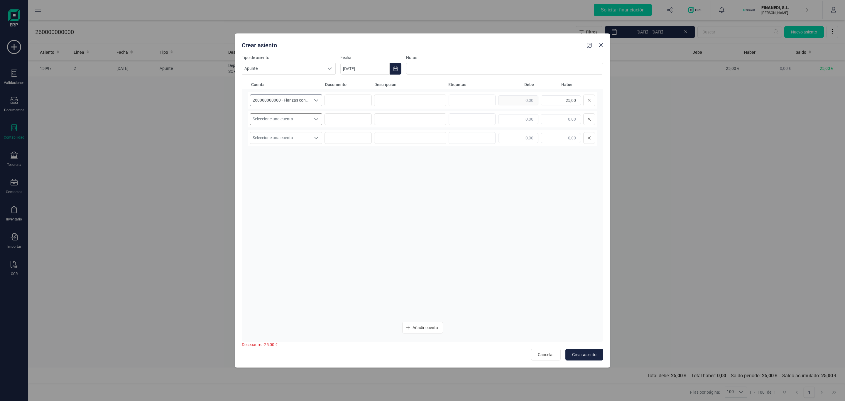
click at [287, 117] on span "Seleccione una cuenta" at bounding box center [280, 119] width 60 height 11
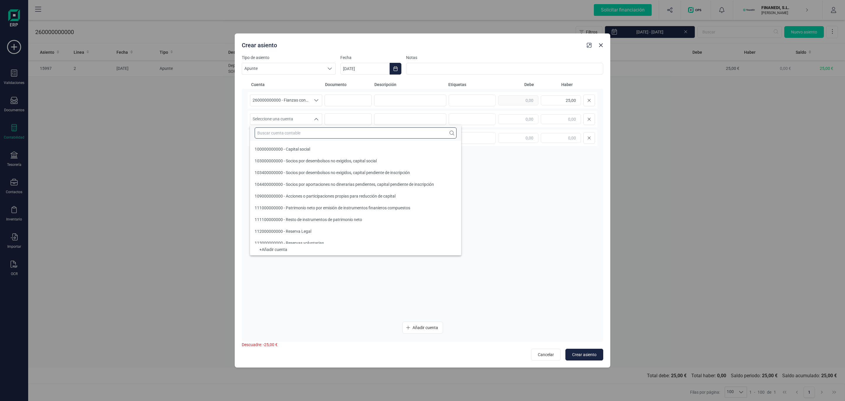
click at [286, 129] on input "text" at bounding box center [356, 132] width 202 height 11
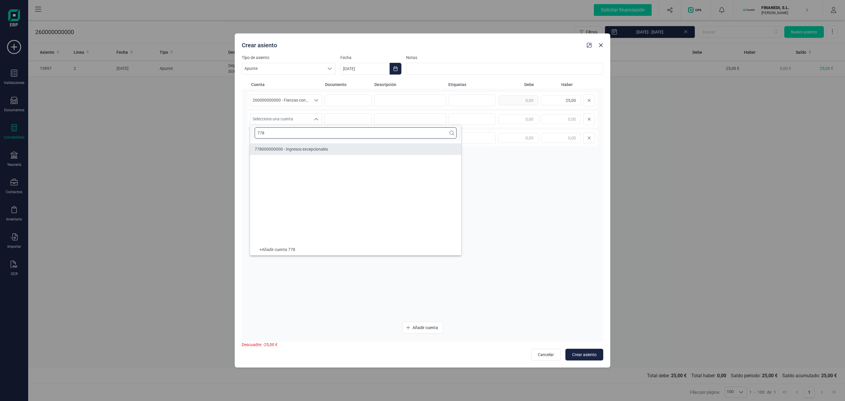
type input "778"
click at [299, 153] on li "778000000000 - Ingresos excepcionales" at bounding box center [355, 149] width 211 height 12
drag, startPoint x: 399, startPoint y: 113, endPoint x: 400, endPoint y: 103, distance: 9.8
click at [399, 112] on div "778000000000 - Ingresos excepcionales 778000000000 - Ingresos excepcionales 778…" at bounding box center [423, 119] width 350 height 16
click at [400, 103] on input at bounding box center [410, 100] width 72 height 12
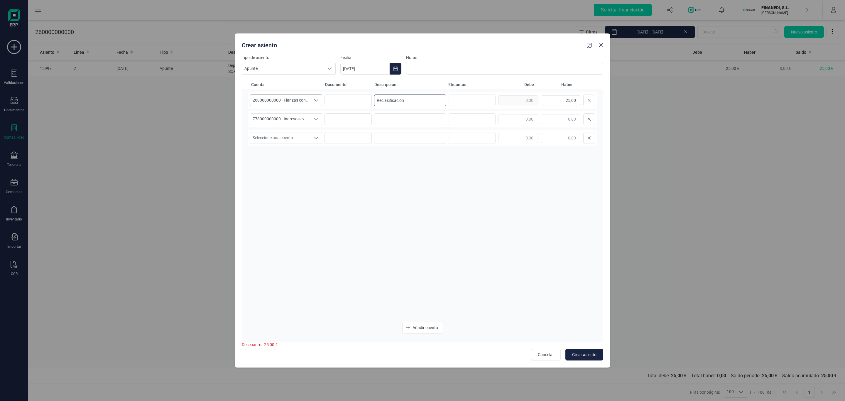
drag, startPoint x: 430, startPoint y: 95, endPoint x: 258, endPoint y: 99, distance: 172.0
click at [255, 99] on div "260000000000 - Fianzas constituidas a largo plazo 260000000000 - Fianzas consti…" at bounding box center [423, 100] width 350 height 16
type input "Reclasificacion"
click at [392, 115] on input at bounding box center [410, 119] width 72 height 12
paste input "Reclasificacion"
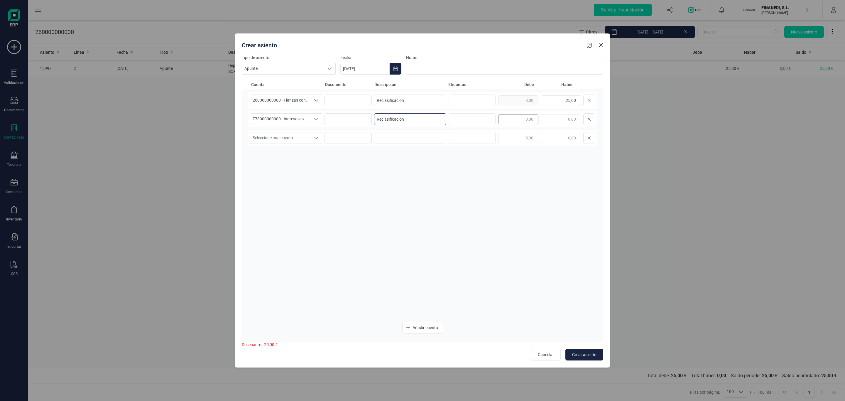
type input "Reclasificacion"
click at [508, 122] on input "text" at bounding box center [518, 119] width 40 height 10
type input "25,00"
click at [583, 353] on span "Crear asiento" at bounding box center [584, 355] width 24 height 6
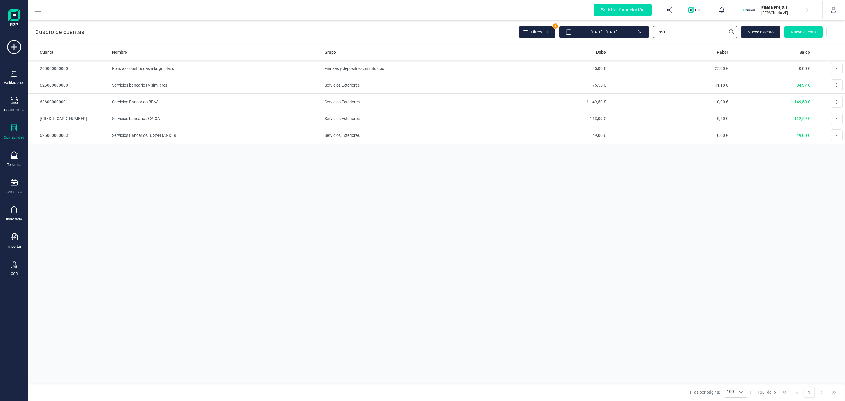
click at [535, 25] on div "Cuadro de cuentas Filtros 1 [DATE] - [DATE] 260 [GEOGRAPHIC_DATA] cuenta Descar…" at bounding box center [436, 31] width 817 height 24
type input "572"
click at [118, 120] on td "[FINANCIAL_ID]" at bounding box center [216, 118] width 212 height 17
click at [840, 122] on button at bounding box center [837, 119] width 12 height 12
click at [831, 131] on span "Editar" at bounding box center [832, 133] width 11 height 6
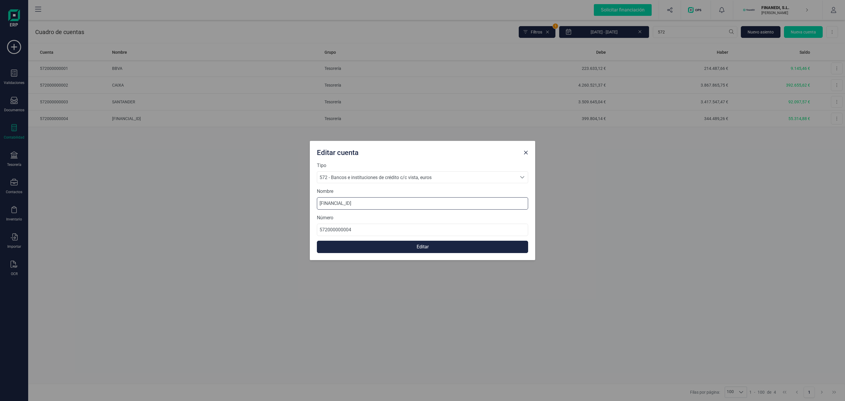
drag, startPoint x: 388, startPoint y: 200, endPoint x: 183, endPoint y: 186, distance: 205.6
click at [183, 186] on div "Editar cuenta Tipo 572 - Bancos e instituciones de crédito c/c vista, euros 572…" at bounding box center [422, 200] width 845 height 401
type input "BANKINTER"
click at [460, 248] on button "Editar" at bounding box center [422, 247] width 211 height 12
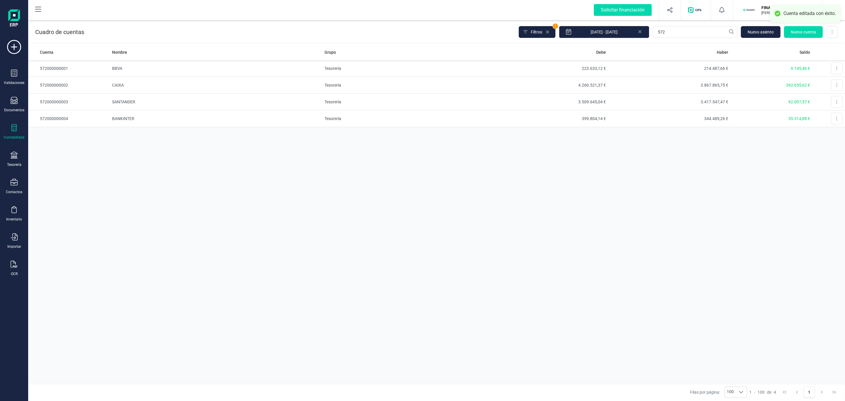
click at [352, 149] on div "Cuenta Nombre Grupo Debe Haber Saldo 572000000001 BBVA Tesorería 223.633,12 € 2…" at bounding box center [436, 213] width 817 height 339
